Goal: Find specific page/section: Find specific page/section

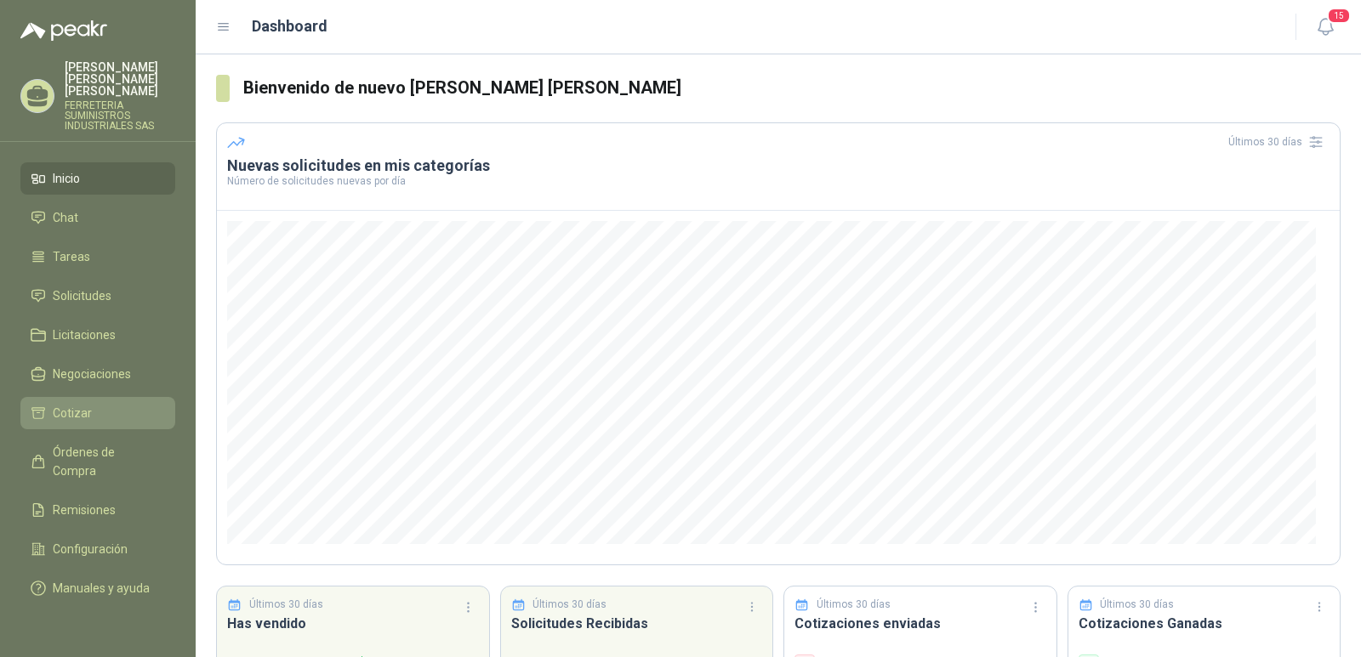
click at [85, 404] on span "Cotizar" at bounding box center [72, 413] width 39 height 19
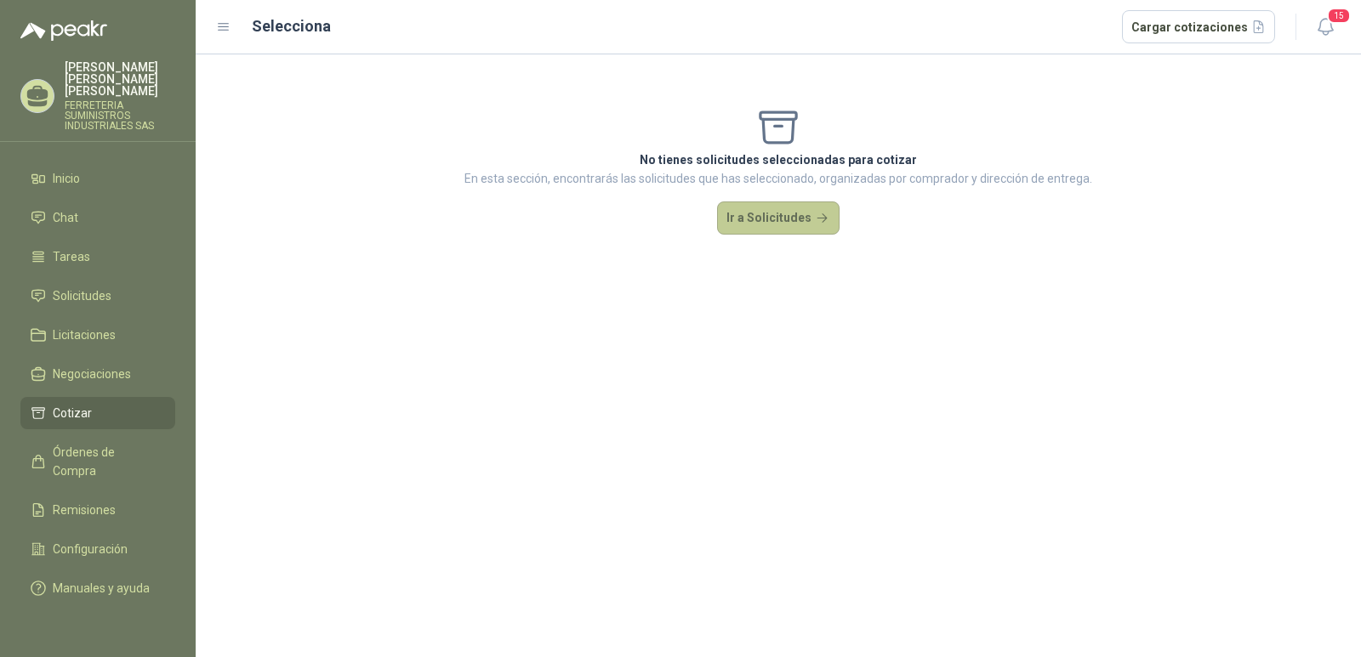
click at [775, 222] on button "Ir a Solicitudes" at bounding box center [778, 219] width 122 height 34
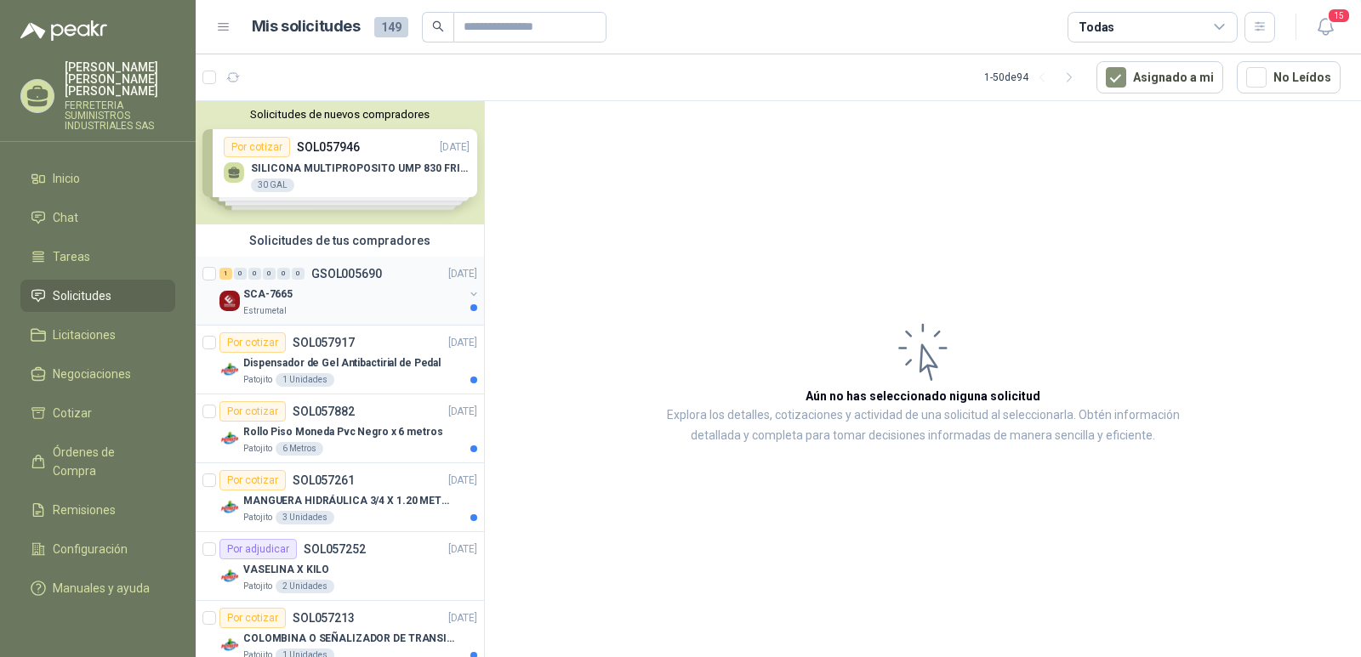
click at [333, 272] on p "GSOL005690" at bounding box center [346, 274] width 71 height 12
